Goal: Task Accomplishment & Management: Use online tool/utility

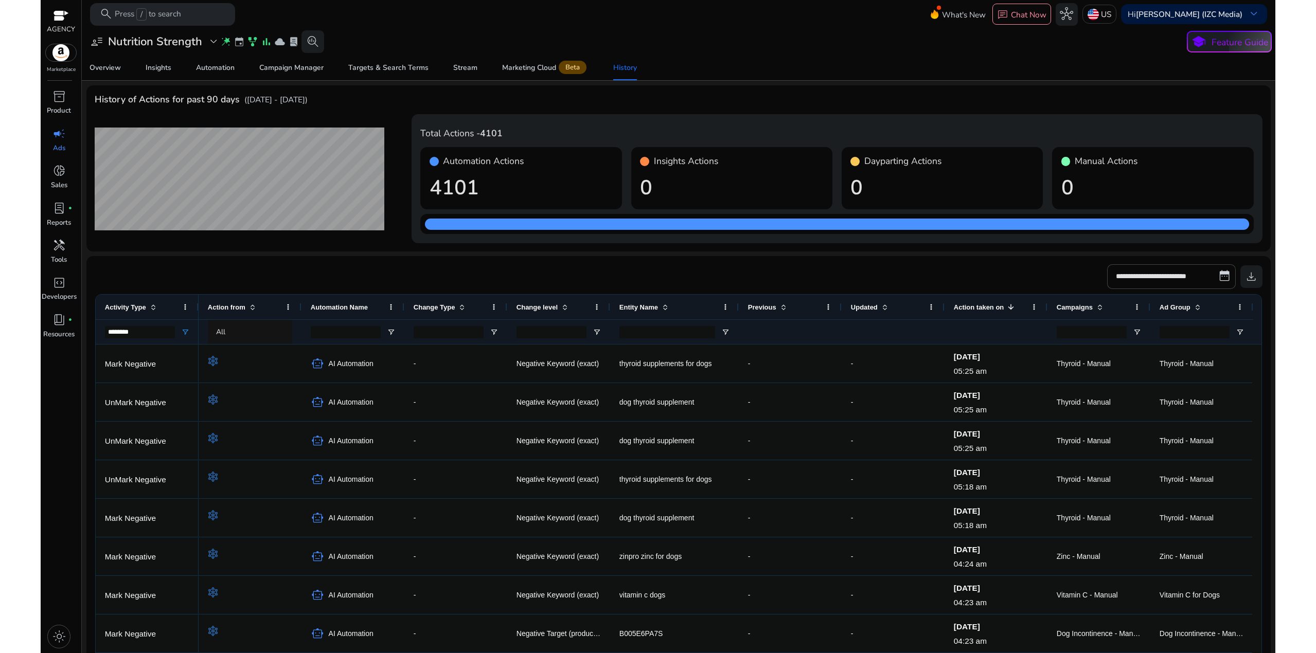
scroll to position [0, 5]
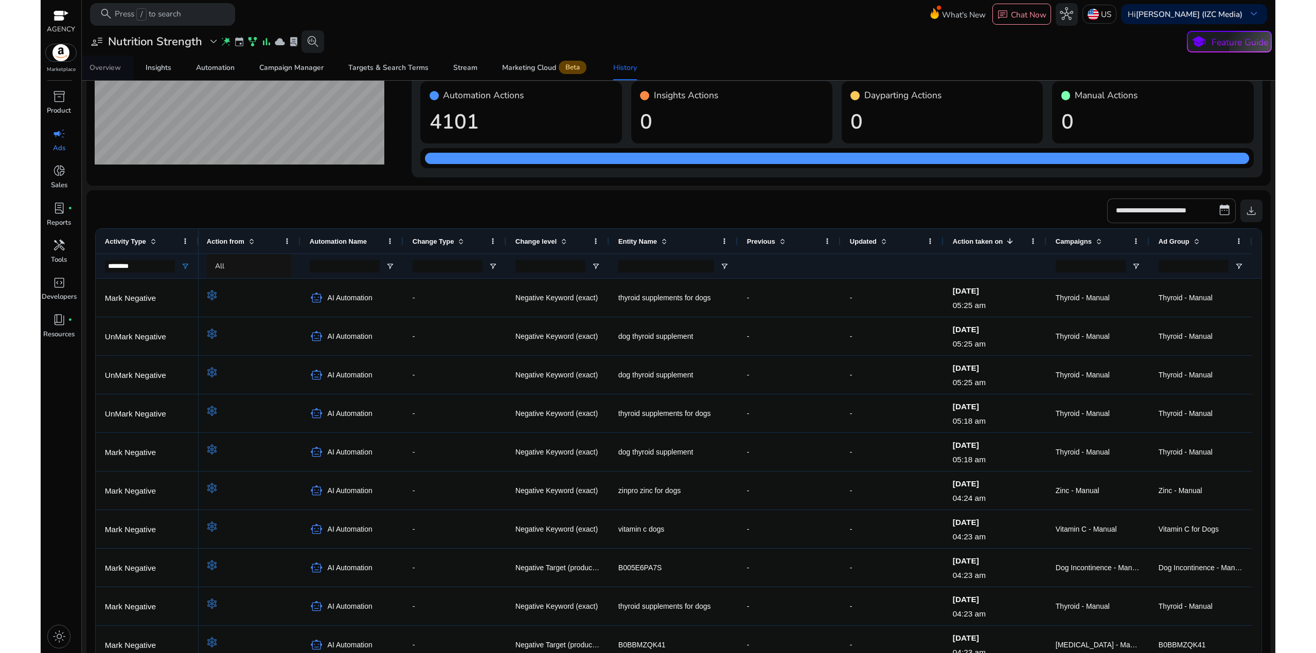
click at [89, 65] on link "Overview" at bounding box center [105, 68] width 56 height 25
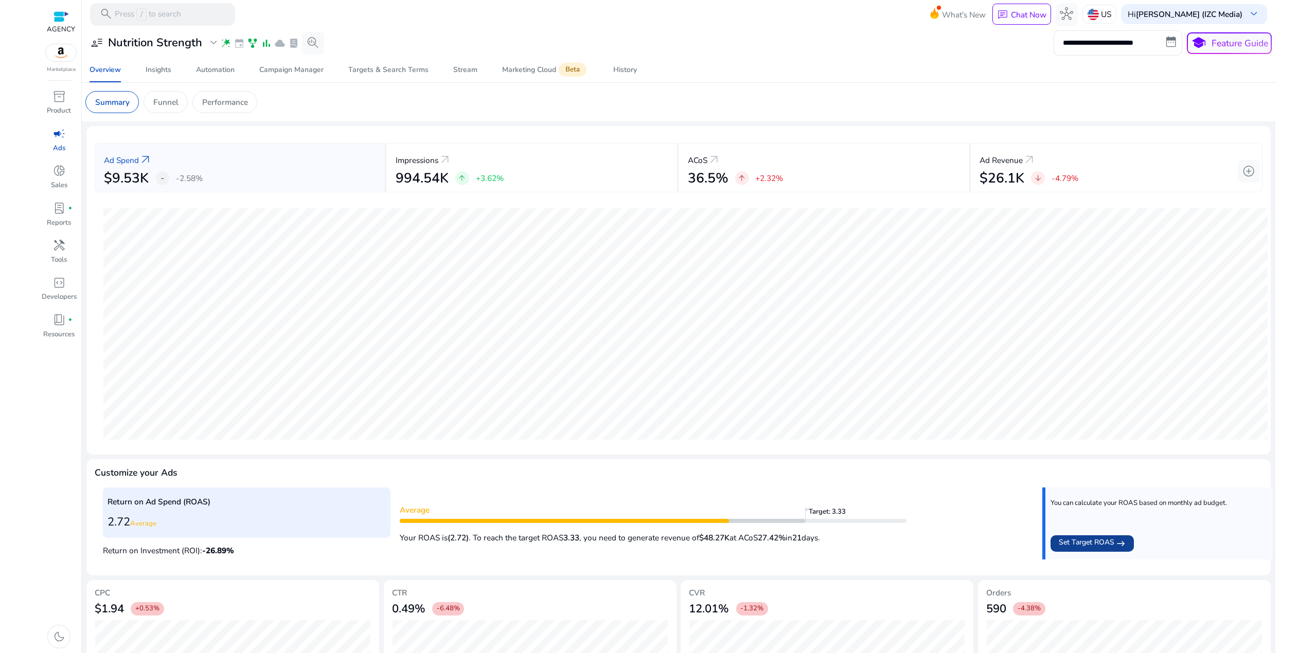
click at [1086, 545] on span "Set Target ROAS" at bounding box center [1087, 543] width 56 height 13
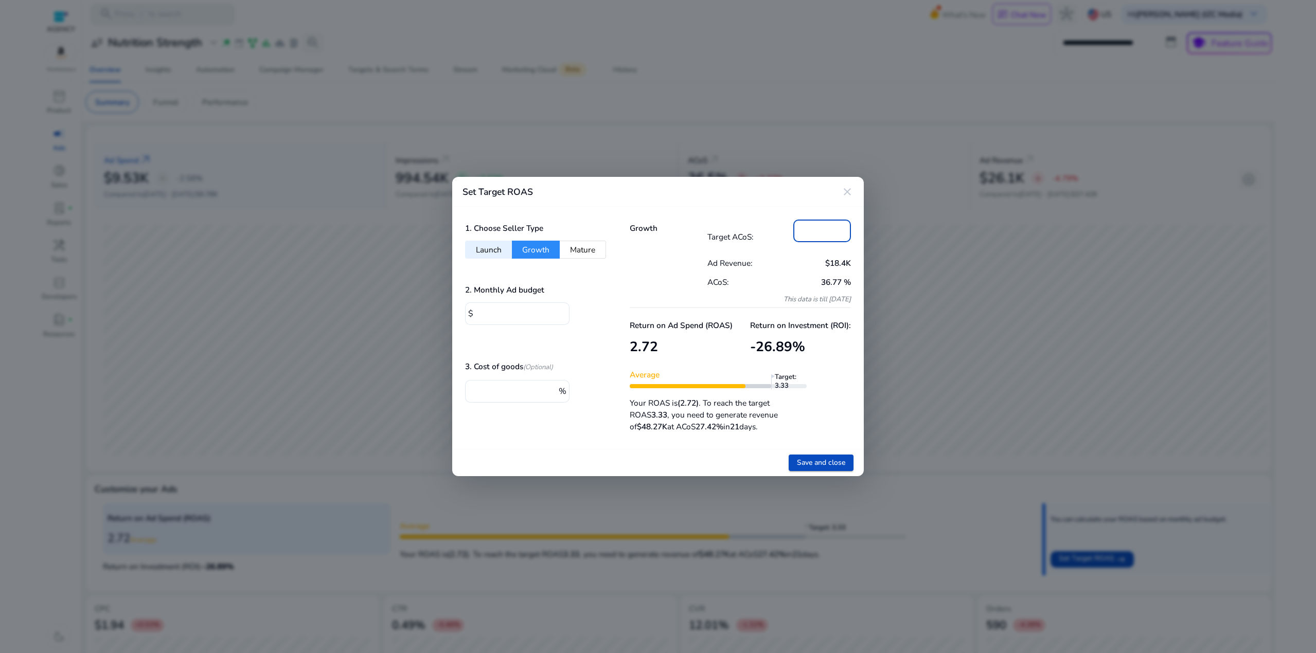
drag, startPoint x: 813, startPoint y: 228, endPoint x: 808, endPoint y: 233, distance: 6.9
click at [808, 233] on input "**" at bounding box center [821, 229] width 41 height 11
click at [829, 462] on span "Save and close" at bounding box center [821, 462] width 48 height 11
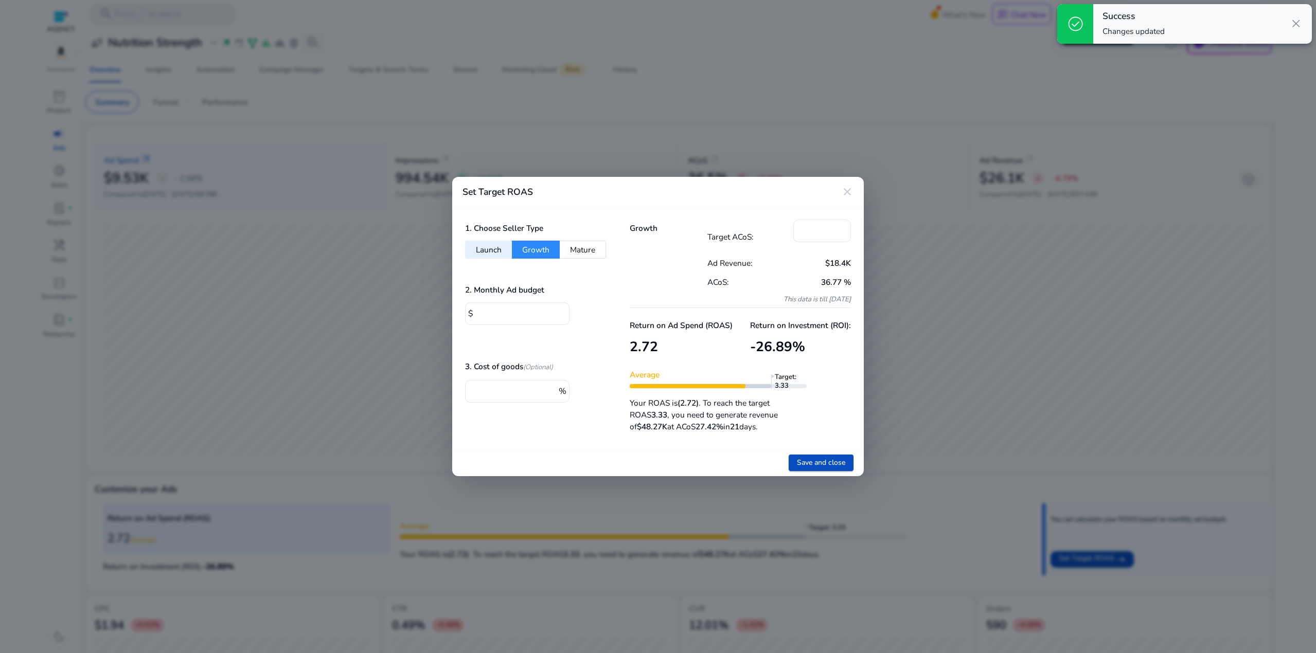
drag, startPoint x: 663, startPoint y: 108, endPoint x: 647, endPoint y: 106, distance: 16.5
click at [663, 107] on div at bounding box center [658, 326] width 1316 height 653
type input "**"
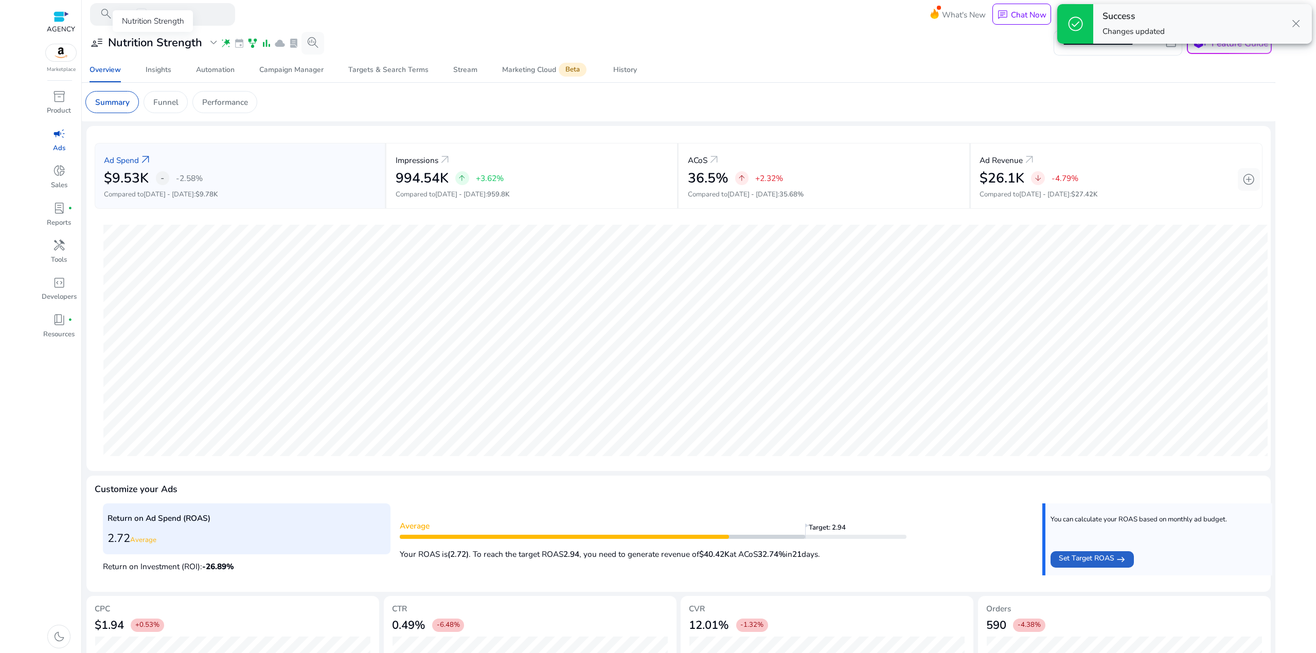
click at [170, 40] on h3 "Nutrition Strength" at bounding box center [155, 42] width 94 height 13
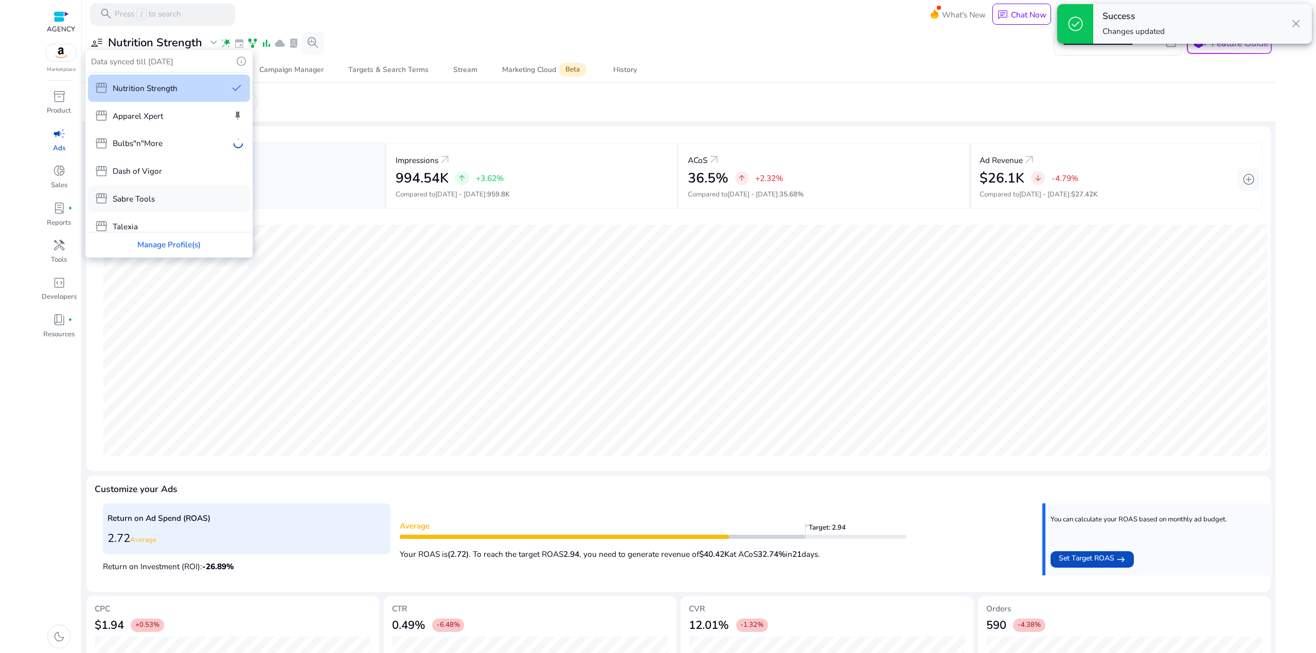
click at [170, 197] on div "storefront Sabre Tools" at bounding box center [169, 198] width 163 height 27
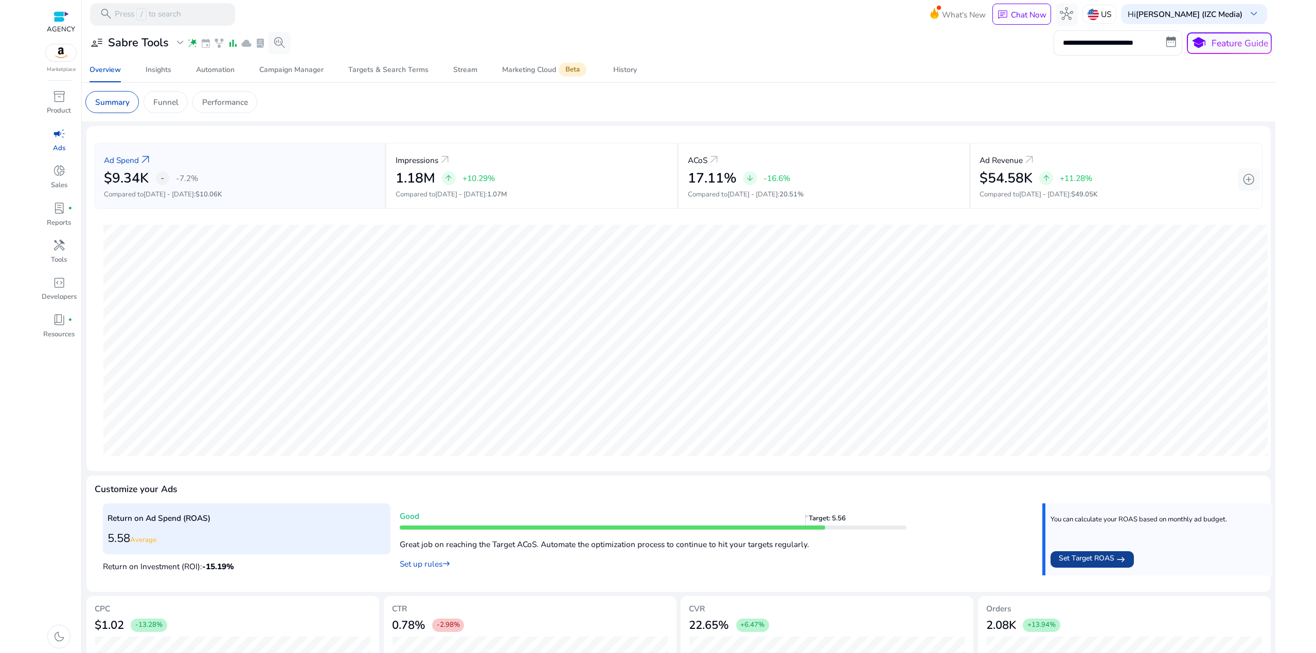
click at [1092, 559] on span "Set Target ROAS" at bounding box center [1087, 559] width 56 height 13
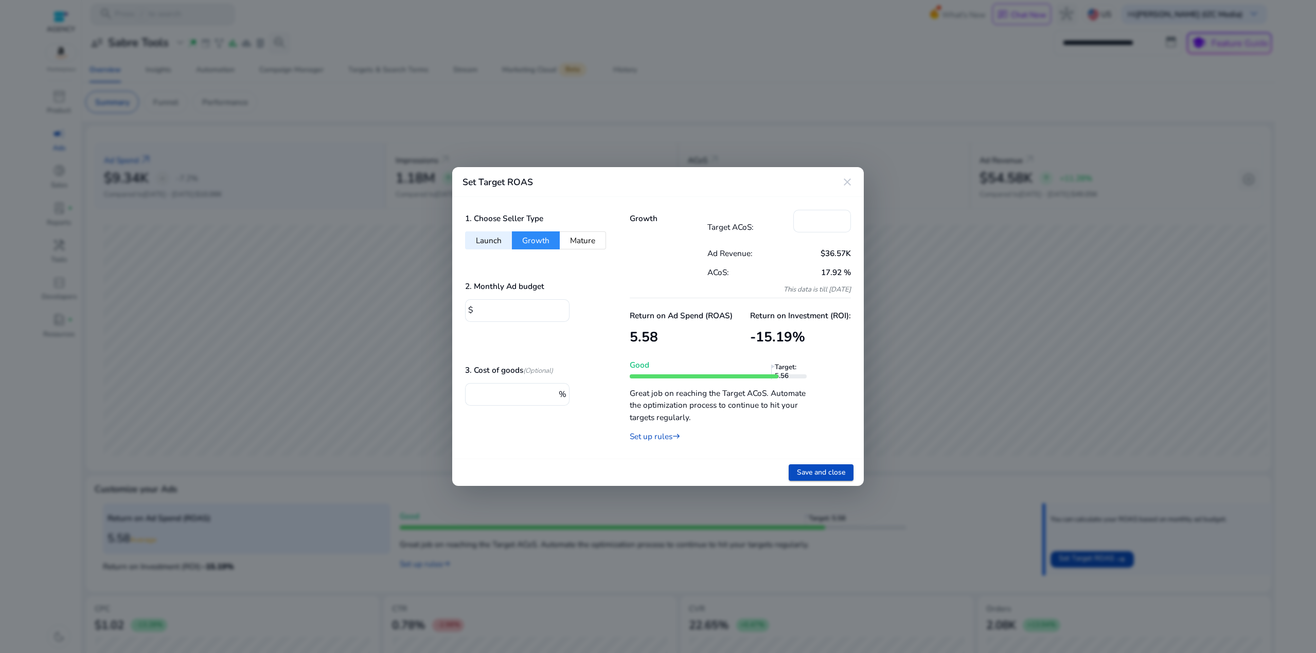
click at [844, 184] on mat-icon "close" at bounding box center [847, 182] width 12 height 12
